Goal: Task Accomplishment & Management: Complete application form

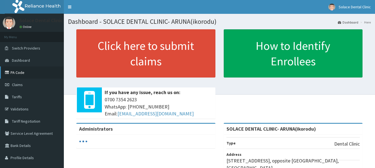
click at [30, 73] on link "PA Code" at bounding box center [32, 73] width 64 height 12
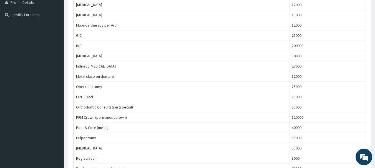
scroll to position [8, 0]
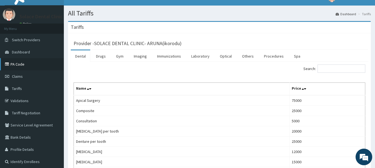
click at [50, 62] on link "PA Code" at bounding box center [32, 64] width 64 height 12
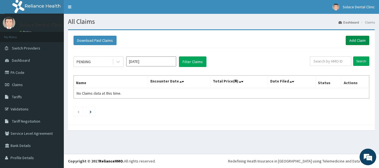
click at [353, 44] on link "Add Claim" at bounding box center [358, 40] width 24 height 9
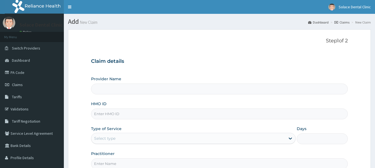
click at [169, 111] on input "HMO ID" at bounding box center [219, 114] width 257 height 11
type input "KNC/1"
type input "SOLACE DENTAL CLINIC- ARUNA(ikorodu)"
type input "KNC/10050/A"
click at [183, 141] on div "Select type" at bounding box center [188, 138] width 194 height 9
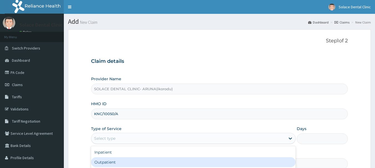
click at [174, 164] on div "Outpatient" at bounding box center [193, 163] width 204 height 10
type input "1"
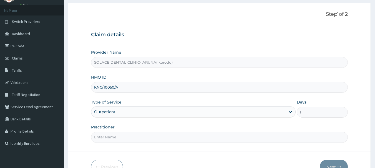
scroll to position [60, 0]
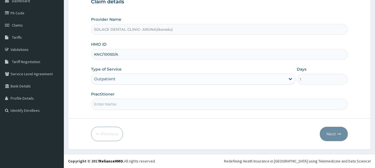
click at [242, 101] on input "Practitioner" at bounding box center [219, 104] width 257 height 11
type input "Dr. Muhammed"
click at [337, 135] on icon "button" at bounding box center [339, 134] width 4 height 4
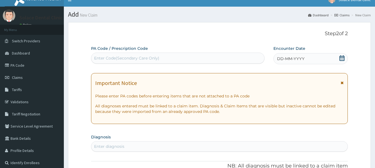
scroll to position [0, 0]
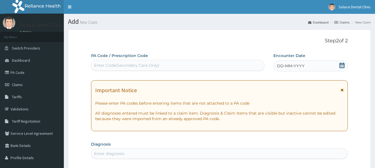
click at [211, 68] on div "Enter Code(Secondary Care Only)" at bounding box center [177, 65] width 173 height 9
paste input "PA/09FB2C"
type input "PA/09FB2C"
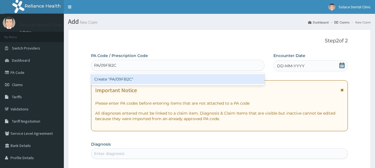
click at [212, 77] on div "Create "PA/09FB2C"" at bounding box center [178, 79] width 174 height 10
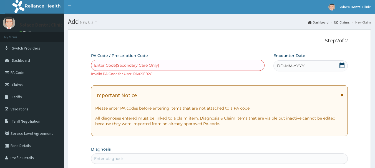
paste input "PA/09FB2C"
type input "PA/09FB2C"
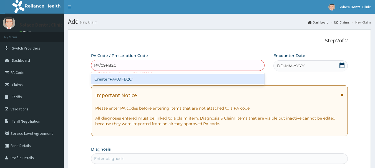
click at [208, 77] on div "Create "PA/09FB2C"" at bounding box center [178, 79] width 174 height 10
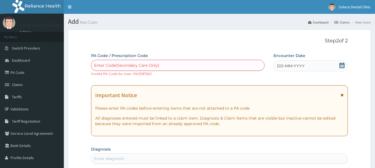
click at [195, 65] on div "Enter Code(Secondary Care Only)" at bounding box center [177, 65] width 173 height 9
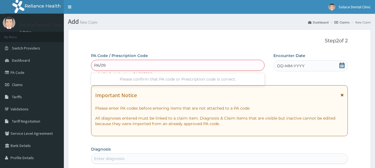
click at [247, 77] on div "Please confirm that PA code or Prescription code is correct." at bounding box center [178, 79] width 174 height 10
type input "PA/09"
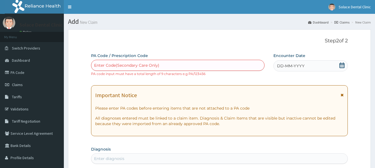
click at [307, 72] on div "Encounter Date DD-MM-YYYY" at bounding box center [310, 65] width 74 height 24
click at [31, 71] on link "PA Code" at bounding box center [32, 73] width 64 height 12
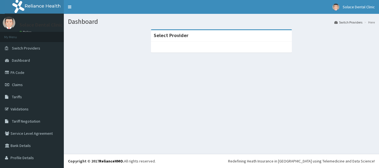
click at [35, 73] on link "PA Code" at bounding box center [32, 73] width 64 height 12
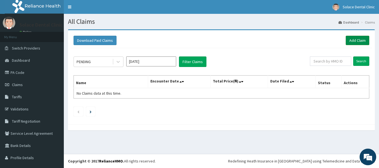
click at [355, 42] on link "Add Claim" at bounding box center [358, 40] width 24 height 9
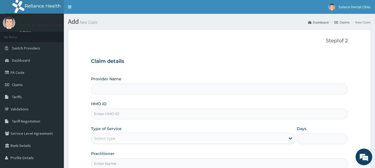
click at [262, 115] on input "HMO ID" at bounding box center [219, 114] width 257 height 11
type input "SOLACE DENTAL CLINIC- ARUNA(ikorodu)"
type input "KNC/10050/A"
click at [250, 135] on div "Select type" at bounding box center [188, 138] width 194 height 9
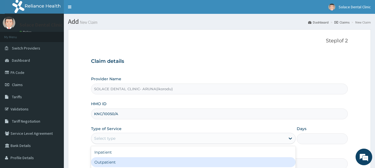
click at [234, 162] on div "Outpatient" at bounding box center [193, 163] width 204 height 10
type input "1"
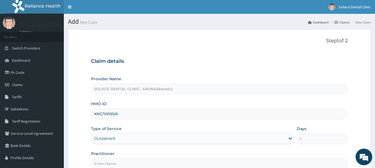
scroll to position [60, 0]
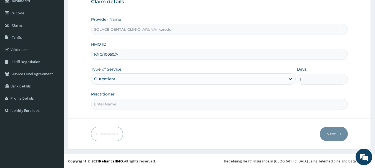
click at [254, 105] on input "Practitioner" at bounding box center [219, 104] width 257 height 11
type input "Dr. Muhammed"
click at [337, 132] on button "Next" at bounding box center [334, 134] width 28 height 14
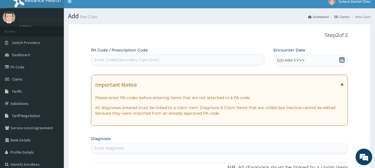
scroll to position [0, 0]
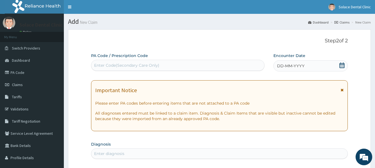
click at [214, 65] on div "Enter Code(Secondary Care Only)" at bounding box center [177, 65] width 173 height 9
paste input "PA/09FB2C"
type input "PA/09FB2C"
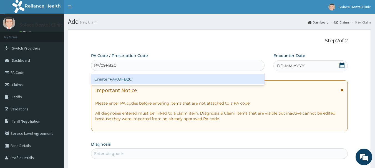
click at [211, 80] on div "Create "PA/09FB2C"" at bounding box center [178, 79] width 174 height 10
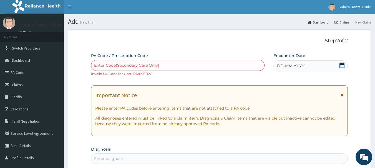
click at [209, 66] on div "Enter Code(Secondary Care Only)" at bounding box center [177, 65] width 173 height 9
click at [203, 61] on div "Enter Code(Secondary Care Only)" at bounding box center [177, 65] width 173 height 9
paste input "PA/09FB2C"
type input "PA/09FB2C"
click at [176, 68] on div "Enter Code(Secondary Care Only)" at bounding box center [177, 65] width 173 height 9
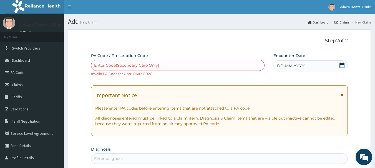
click at [176, 68] on div "Enter Code(Secondary Care Only)" at bounding box center [177, 65] width 173 height 9
paste input "PA/09FB2C"
type input "PA/09FB2C"
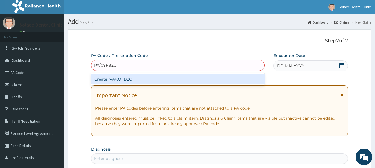
click at [168, 78] on div "Create "PA/09FB2C"" at bounding box center [178, 79] width 174 height 10
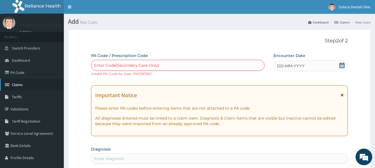
click at [18, 83] on span "Claims" at bounding box center [17, 84] width 11 height 5
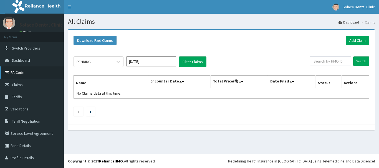
click at [22, 72] on link "PA Code" at bounding box center [32, 73] width 64 height 12
click at [360, 41] on link "Add Claim" at bounding box center [358, 40] width 24 height 9
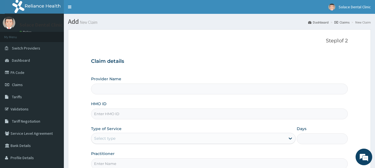
click at [202, 115] on input "HMO ID" at bounding box center [219, 114] width 257 height 11
type input "RNC"
type input "SOLACE DENTAL CLINIC- ARUNA(ikorodu)"
type input "RNC/10050/A"
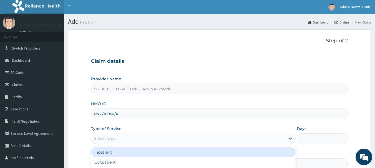
click at [222, 142] on div "Select type" at bounding box center [188, 138] width 194 height 9
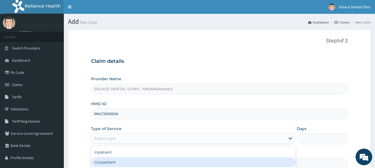
click at [216, 159] on div "Outpatient" at bounding box center [193, 163] width 204 height 10
type input "1"
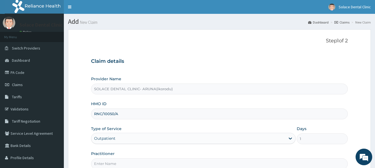
scroll to position [60, 0]
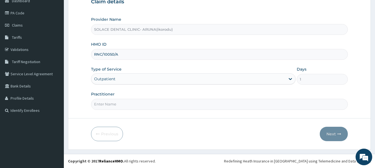
click at [202, 106] on input "Practitioner" at bounding box center [219, 104] width 257 height 11
type input "Dr. Muhammed"
click at [328, 134] on button "Next" at bounding box center [334, 134] width 28 height 14
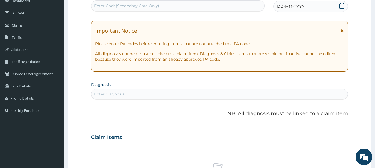
scroll to position [0, 0]
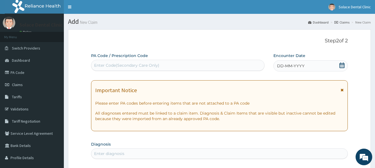
click at [233, 66] on div "Enter Code(Secondary Care Only)" at bounding box center [177, 65] width 173 height 9
paste input "PA/09FB2C"
type input "PA/09FB2C"
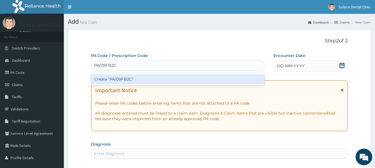
click at [230, 77] on div "Create "PA/09FB2C"" at bounding box center [178, 79] width 174 height 10
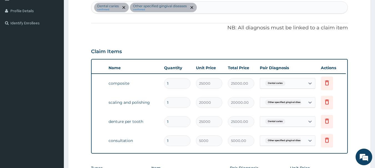
scroll to position [0, 22]
click at [325, 123] on icon at bounding box center [326, 121] width 4 height 5
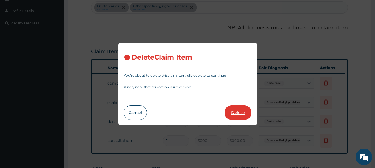
click at [240, 117] on button "Delete" at bounding box center [237, 113] width 27 height 14
type input "5000"
type input "5000.00"
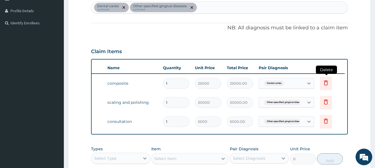
click at [326, 80] on icon at bounding box center [325, 83] width 7 height 7
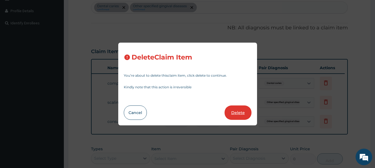
click at [240, 108] on button "Delete" at bounding box center [237, 113] width 27 height 14
type input "20000"
type input "20000.00"
type input "5000"
type input "5000.00"
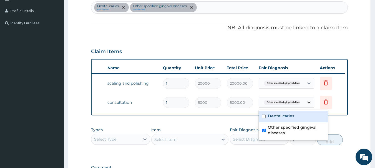
click at [310, 107] on div at bounding box center [309, 103] width 10 height 10
click at [305, 116] on div "Dental caries" at bounding box center [293, 116] width 69 height 11
checkbox input "true"
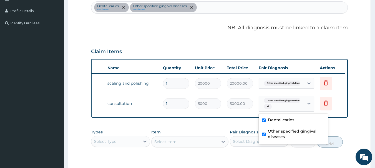
scroll to position [231, 0]
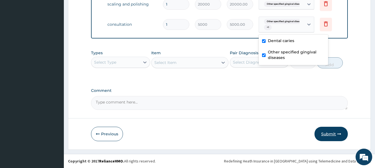
click at [337, 131] on button "Submit" at bounding box center [330, 134] width 33 height 14
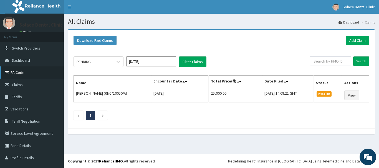
click at [57, 69] on link "PA Code" at bounding box center [32, 73] width 64 height 12
